Goal: Task Accomplishment & Management: Use online tool/utility

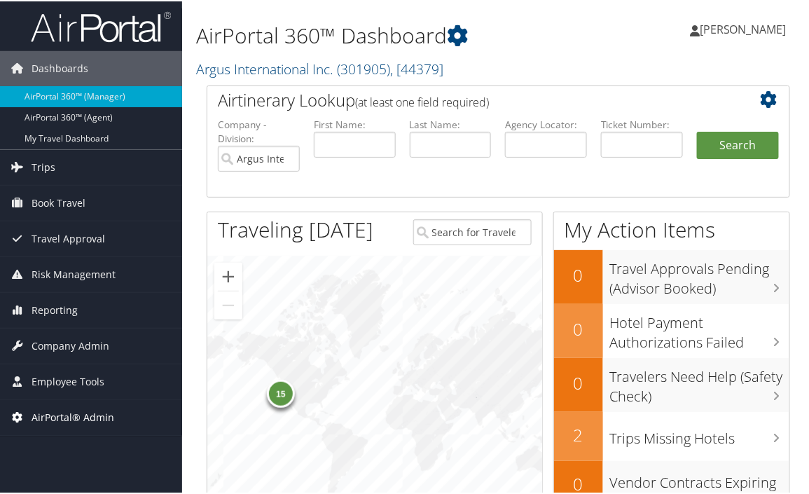
click at [78, 416] on span "AirPortal® Admin" at bounding box center [73, 415] width 83 height 35
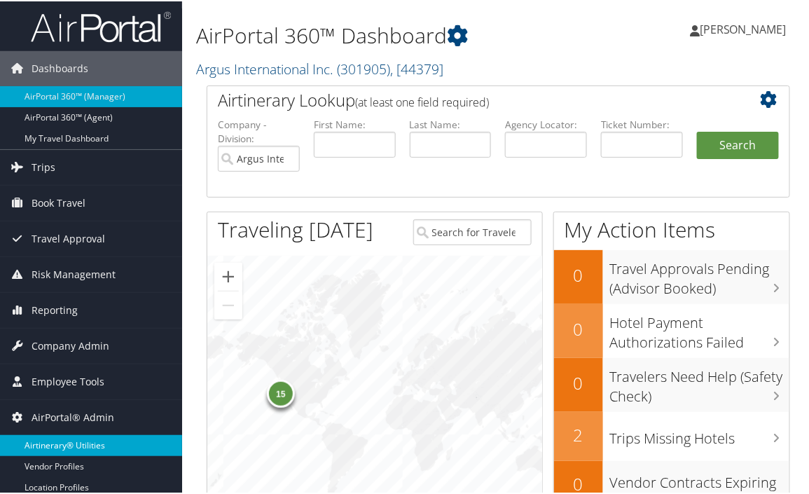
click at [79, 445] on link "Airtinerary® Utilities" at bounding box center [91, 444] width 182 height 21
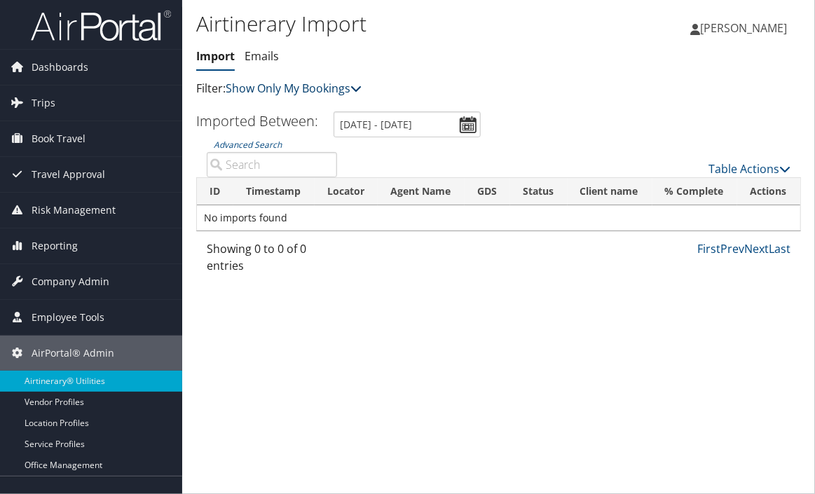
click at [322, 86] on link "Show Only My Bookings" at bounding box center [294, 88] width 136 height 15
click at [318, 114] on link "Show My TMC Bookings" at bounding box center [321, 110] width 184 height 24
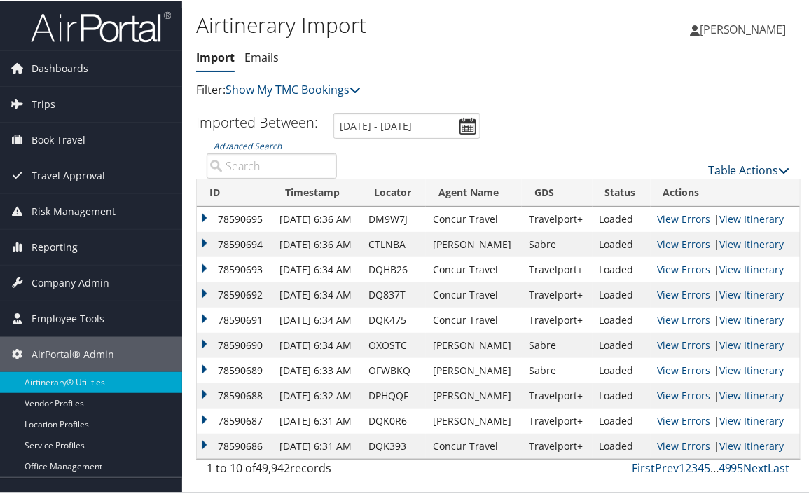
click at [744, 168] on link "Table Actions" at bounding box center [749, 168] width 82 height 15
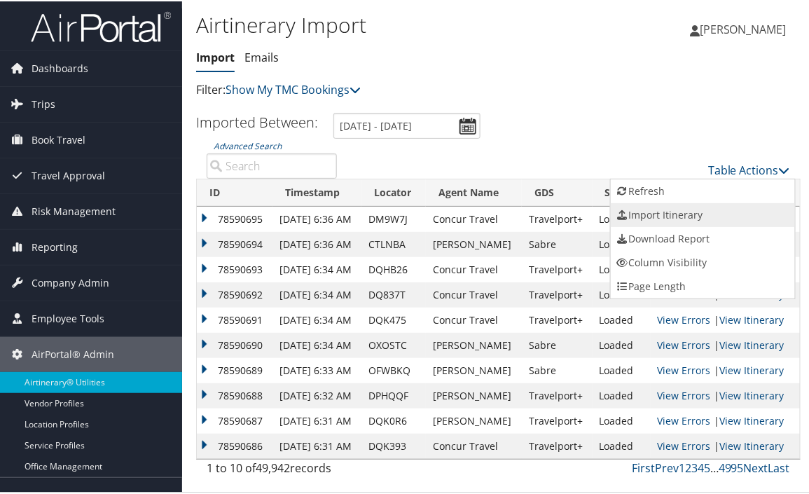
click at [704, 213] on link "Import Itinerary" at bounding box center [703, 214] width 184 height 24
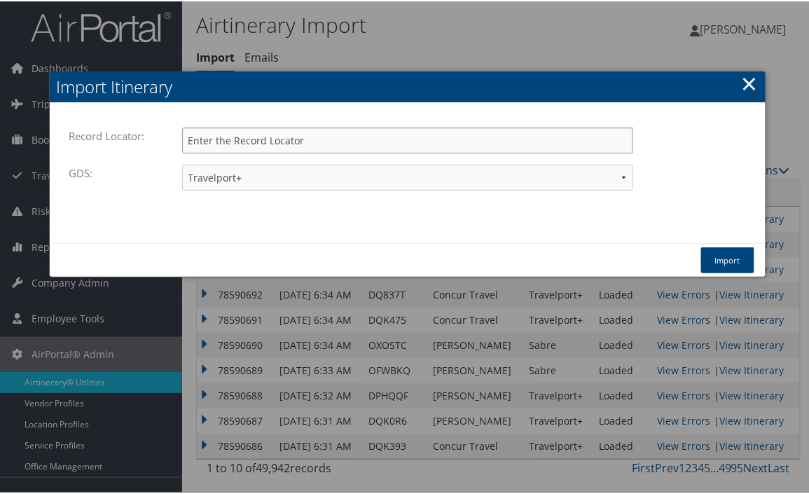
click at [478, 140] on input "Record Locator:" at bounding box center [407, 139] width 451 height 26
paste input "DMBJFM"
type input "DMBJFM"
click at [716, 262] on button "Import" at bounding box center [727, 259] width 53 height 26
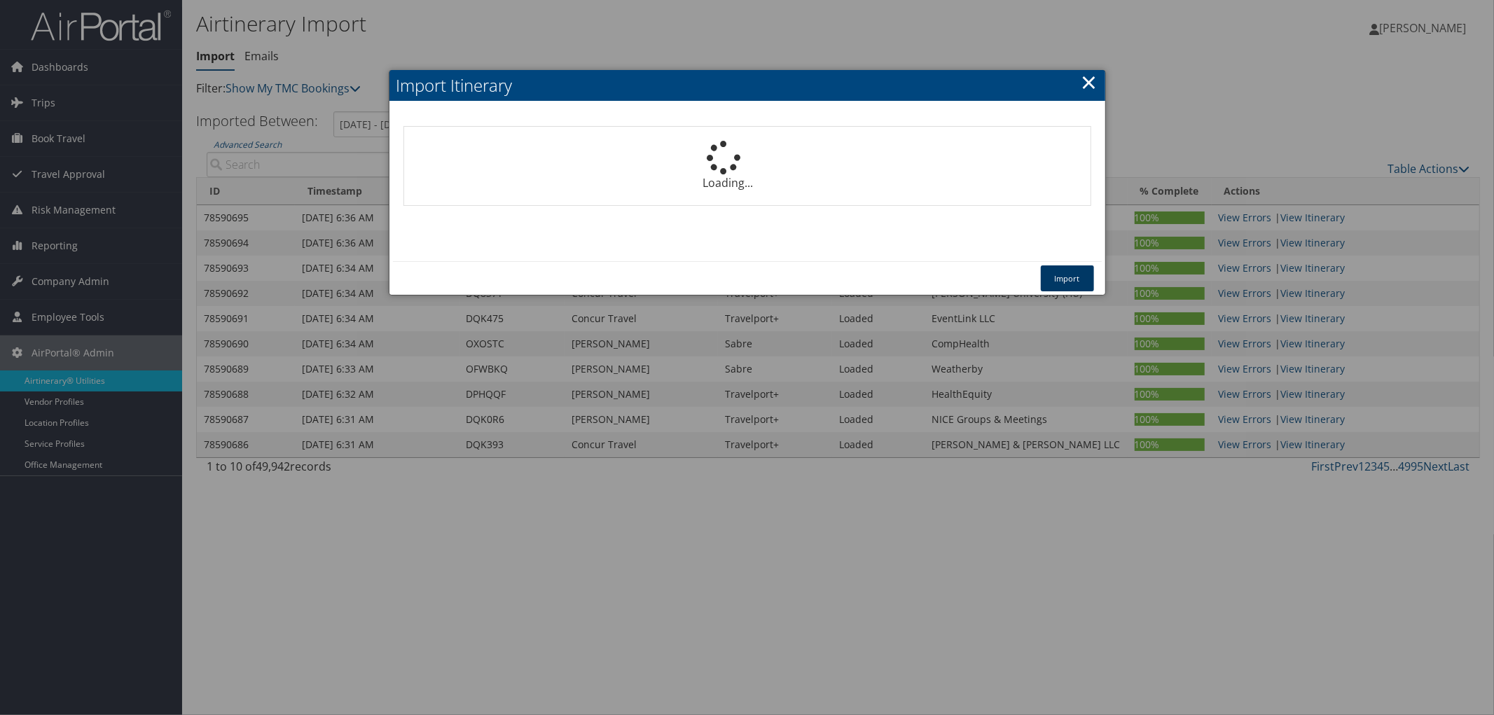
select select "1P"
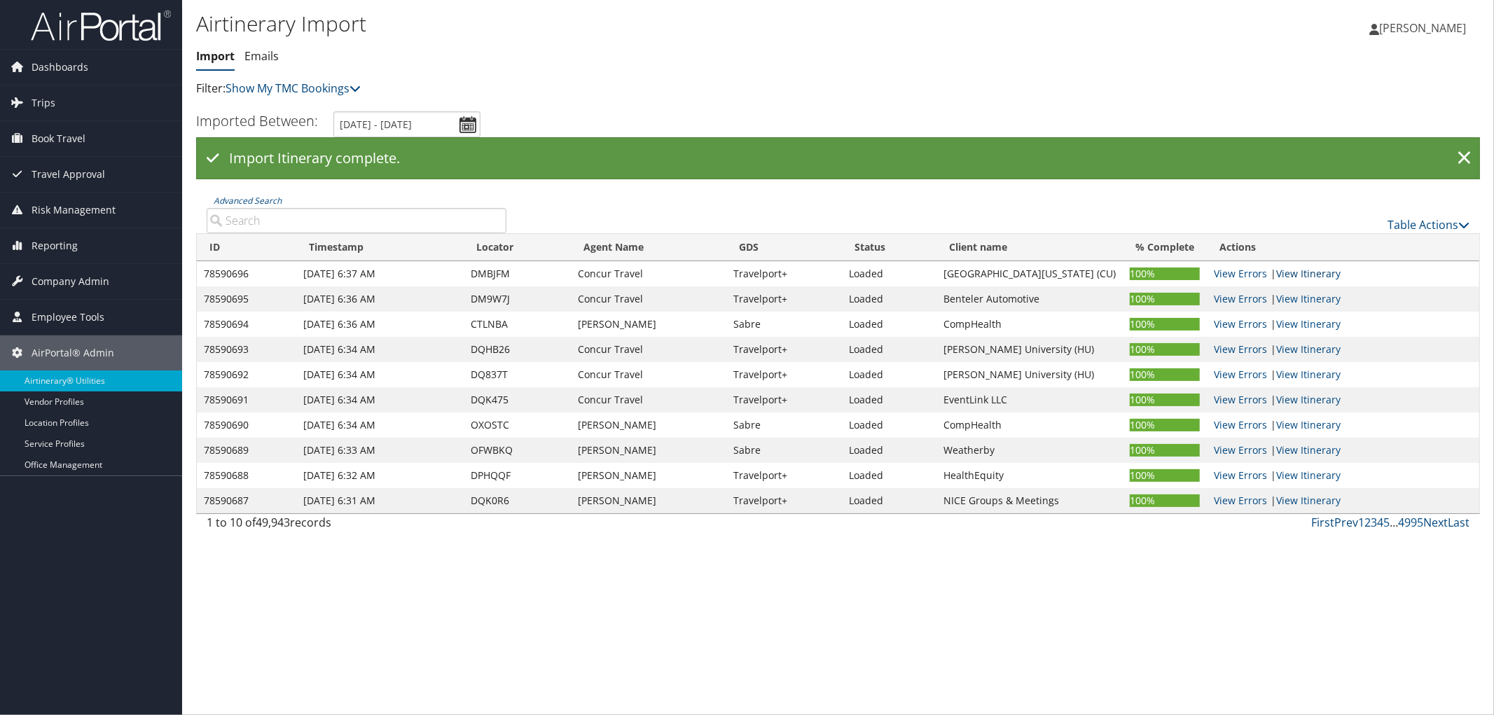
click at [814, 275] on link "View Itinerary" at bounding box center [1308, 273] width 64 height 13
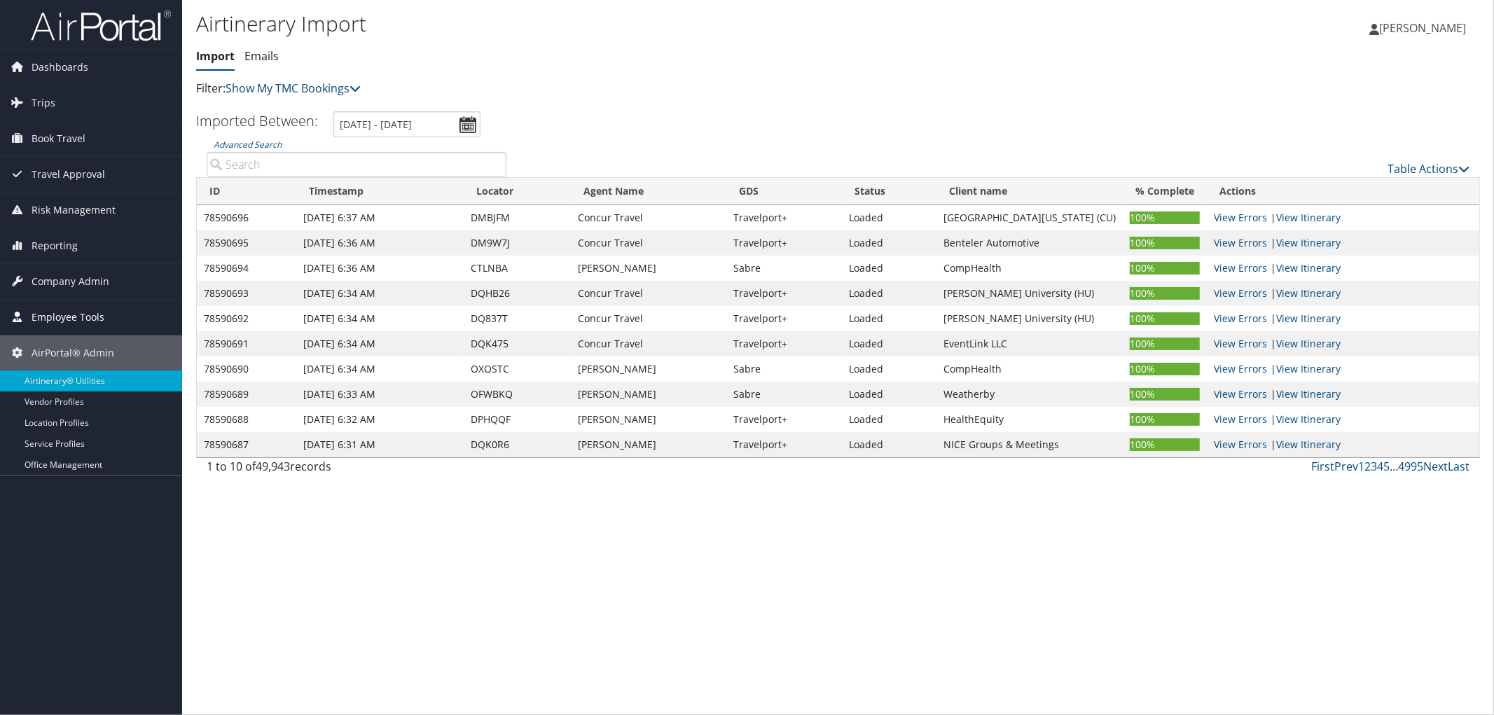
click at [67, 308] on span "Employee Tools" at bounding box center [68, 317] width 73 height 35
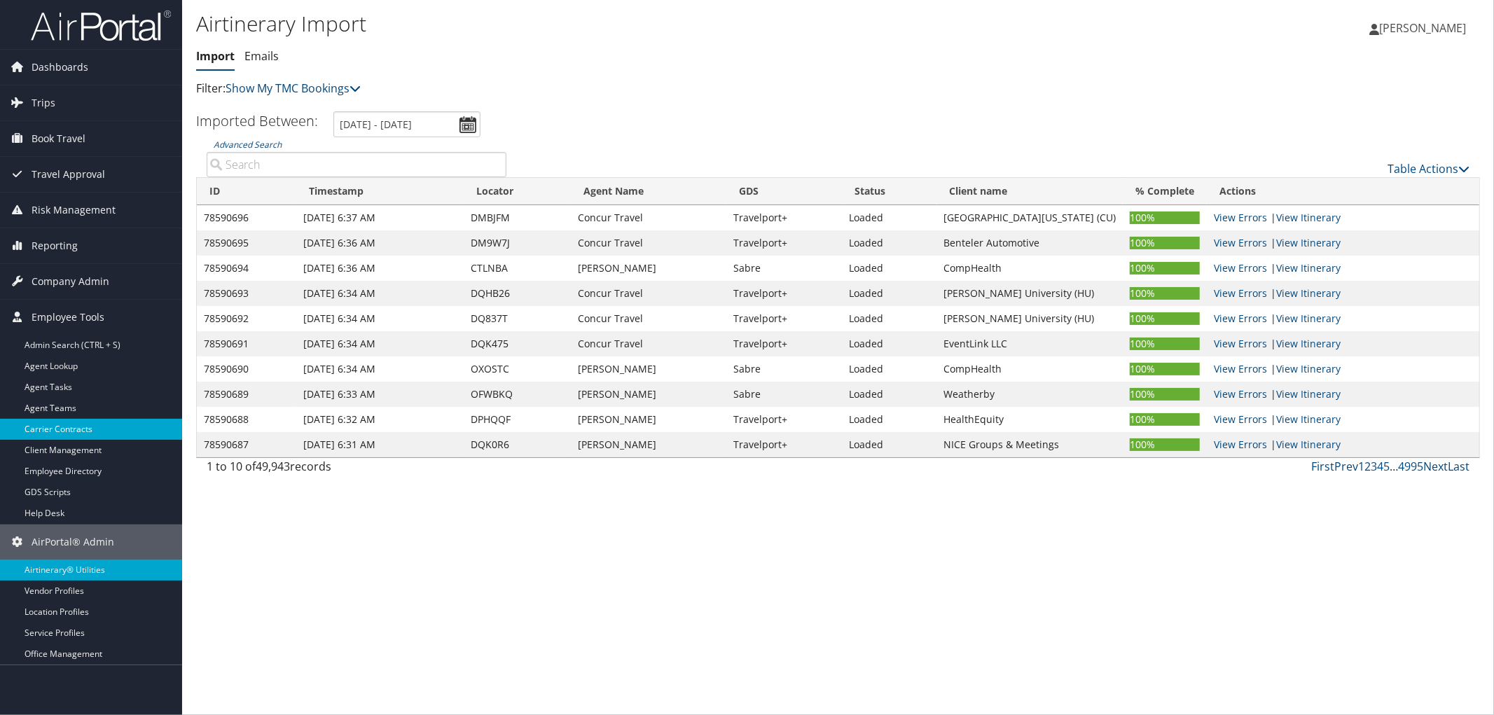
click at [58, 431] on link "Carrier Contracts" at bounding box center [91, 429] width 182 height 21
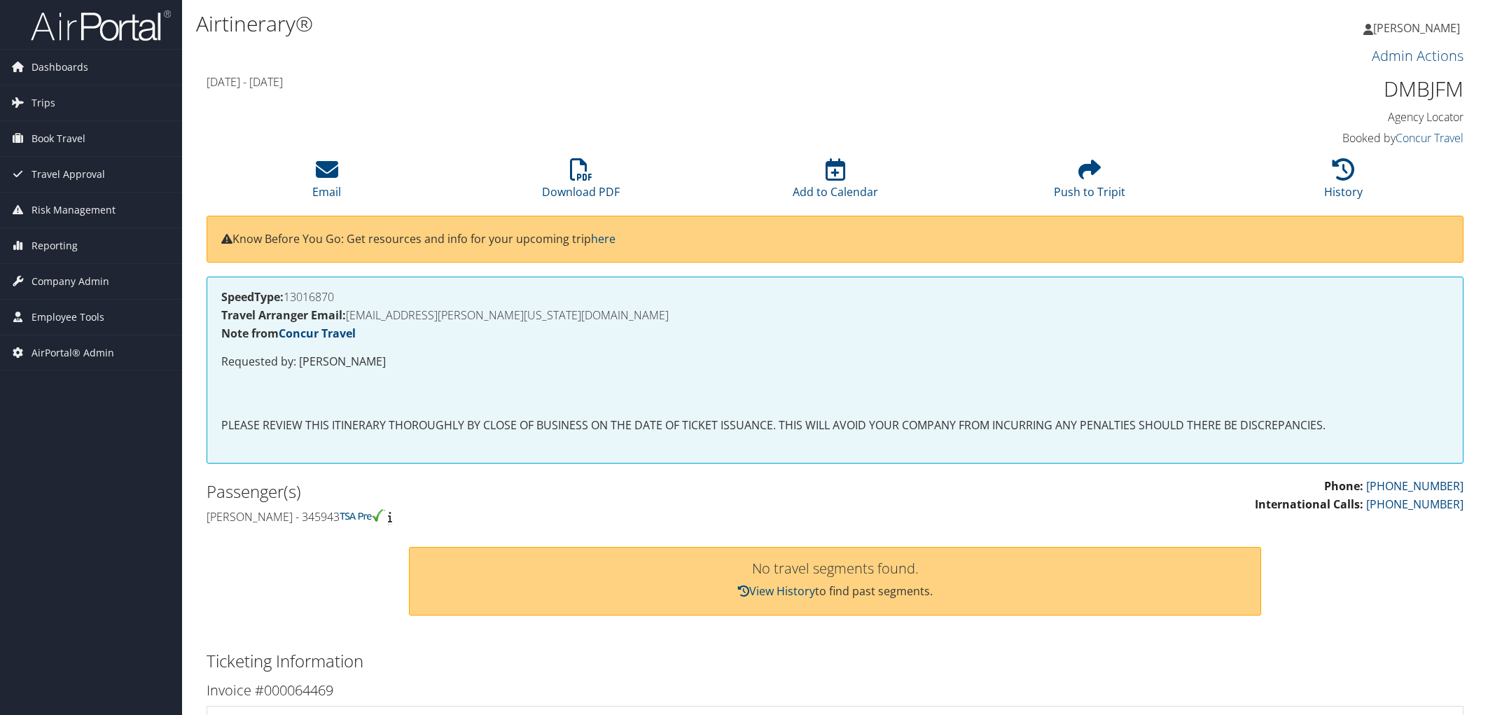
scroll to position [345, 0]
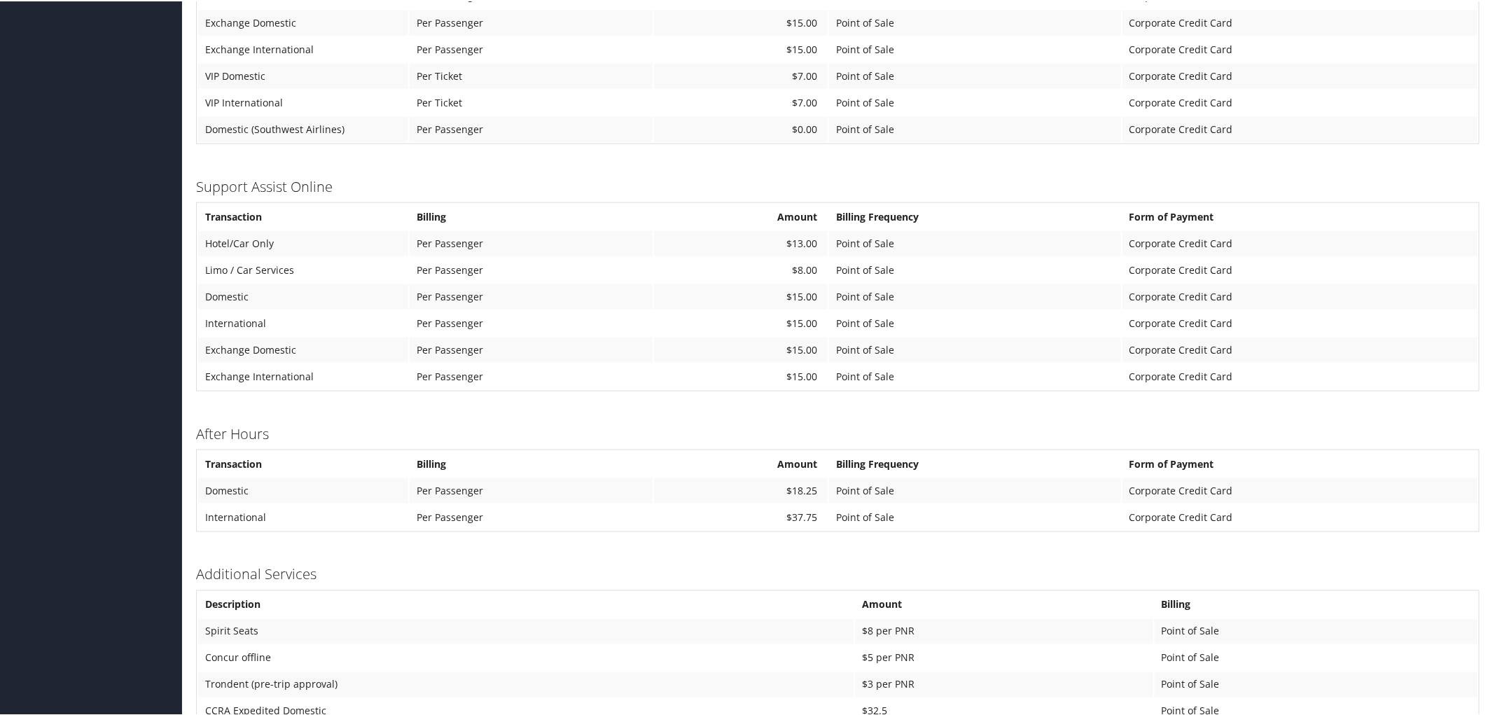
scroll to position [842, 0]
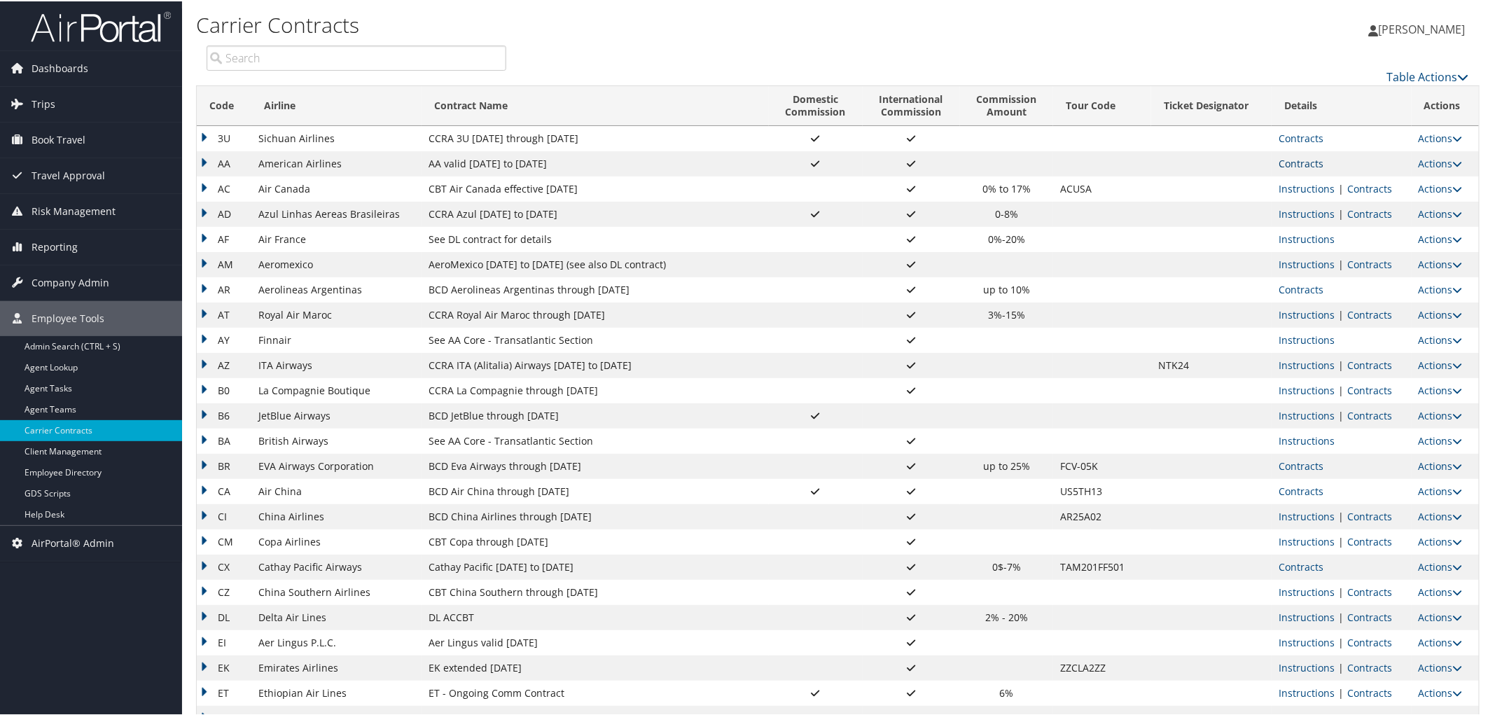
click at [1307, 162] on link "Contracts" at bounding box center [1301, 161] width 45 height 13
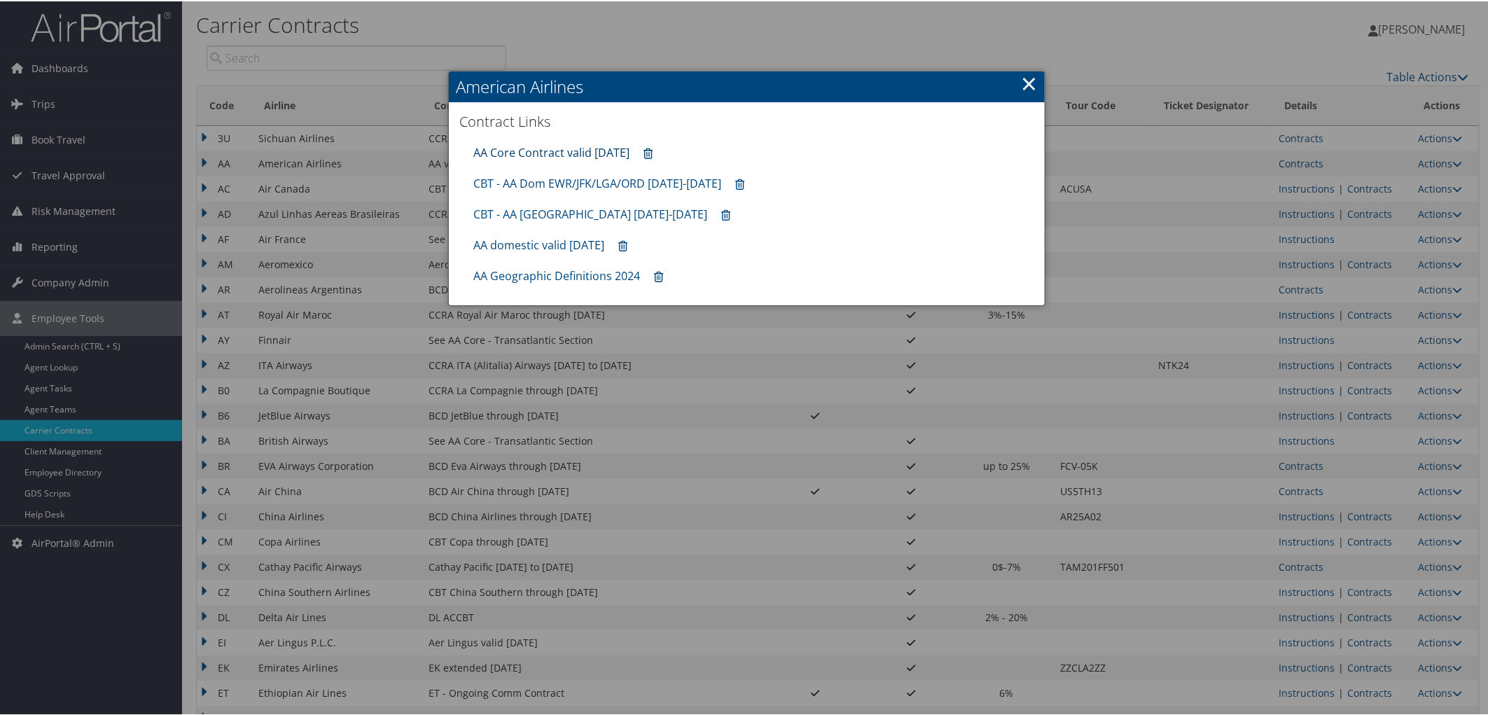
click at [571, 148] on link "AA Core Contract valid [DATE]" at bounding box center [551, 151] width 156 height 15
click at [543, 242] on link "AA domestic valid [DATE]" at bounding box center [538, 243] width 131 height 15
click at [1359, 617] on div at bounding box center [747, 357] width 1494 height 715
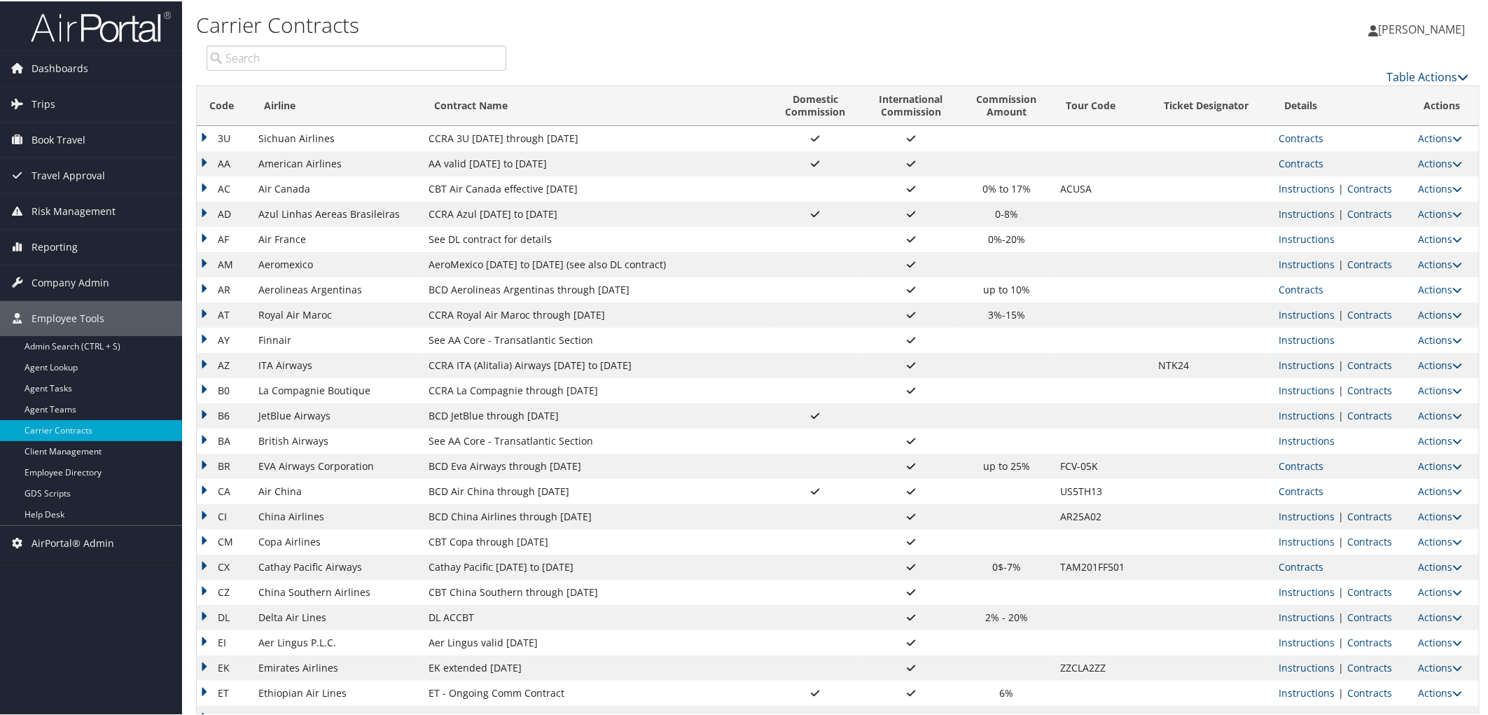
click at [1359, 617] on link "Contracts" at bounding box center [1369, 615] width 45 height 13
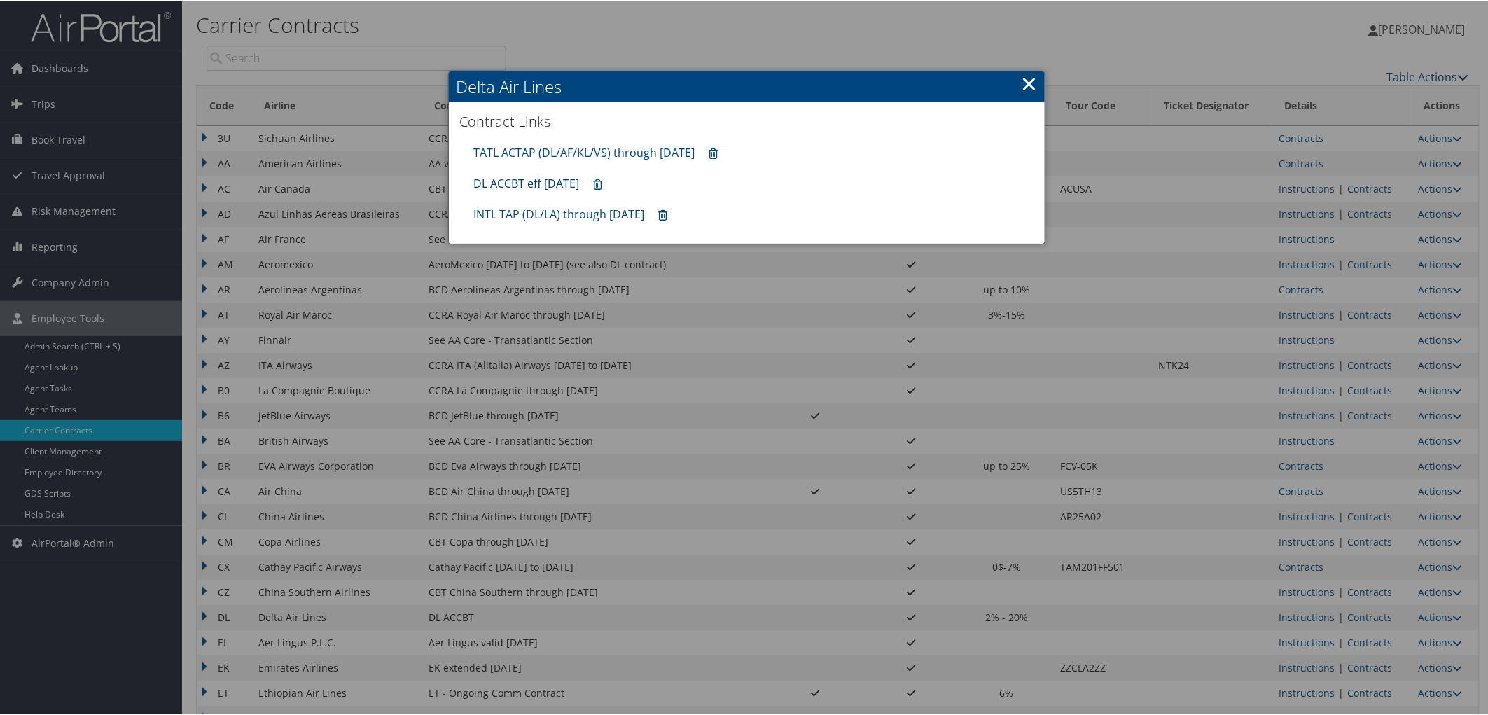
click at [502, 177] on link "DL ACCBT eff [DATE]" at bounding box center [526, 181] width 106 height 15
